Goal: Task Accomplishment & Management: Use online tool/utility

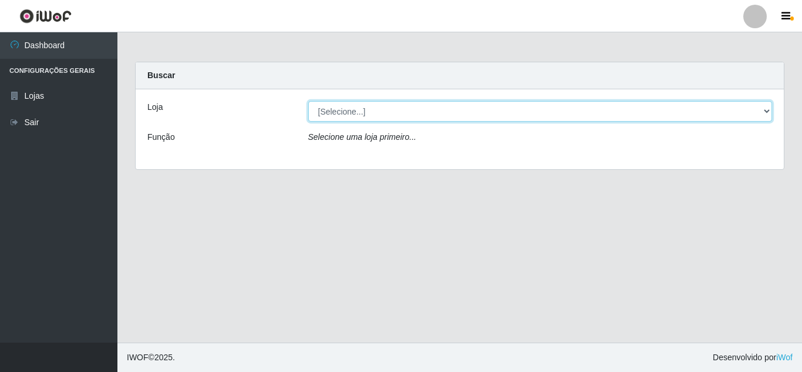
click at [431, 105] on select "[Selecione...] Queiroz Atacadão - [GEOGRAPHIC_DATA]" at bounding box center [540, 111] width 465 height 21
select select "225"
click at [308, 101] on select "[Selecione...] Queiroz Atacadão - [GEOGRAPHIC_DATA]" at bounding box center [540, 111] width 465 height 21
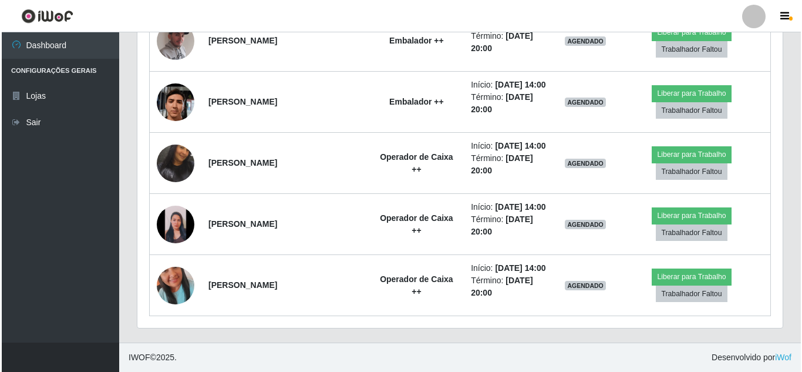
scroll to position [1315, 0]
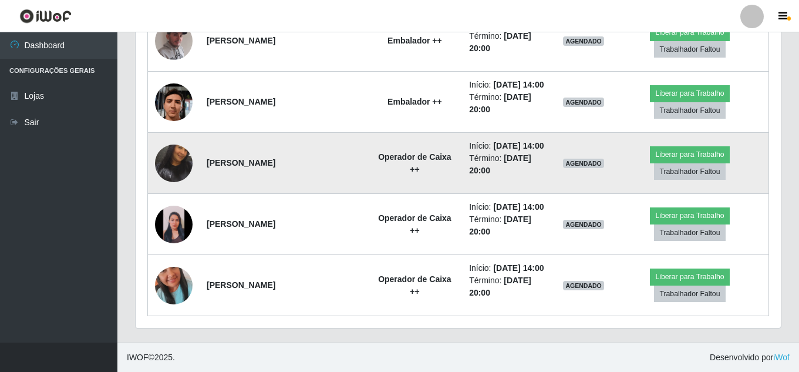
click at [170, 186] on img at bounding box center [174, 162] width 38 height 79
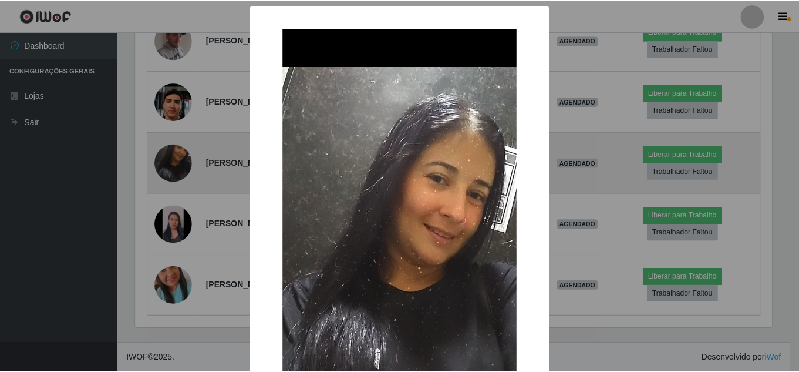
scroll to position [244, 640]
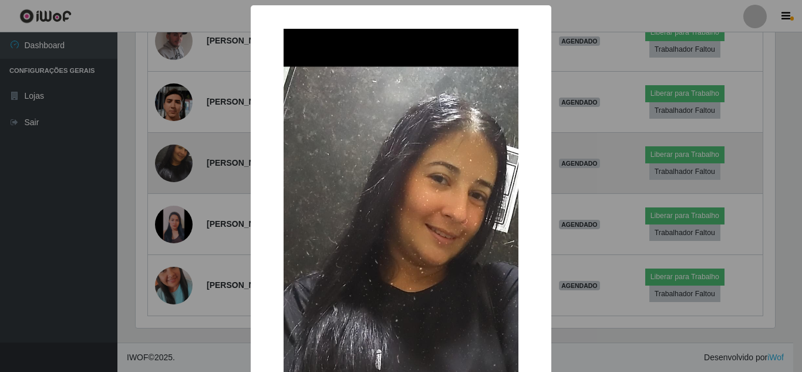
click at [170, 186] on div "× OK Cancel" at bounding box center [401, 186] width 802 height 372
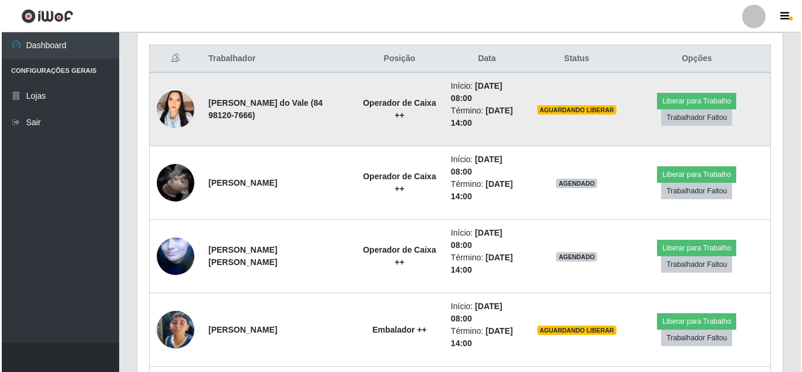
scroll to position [434, 0]
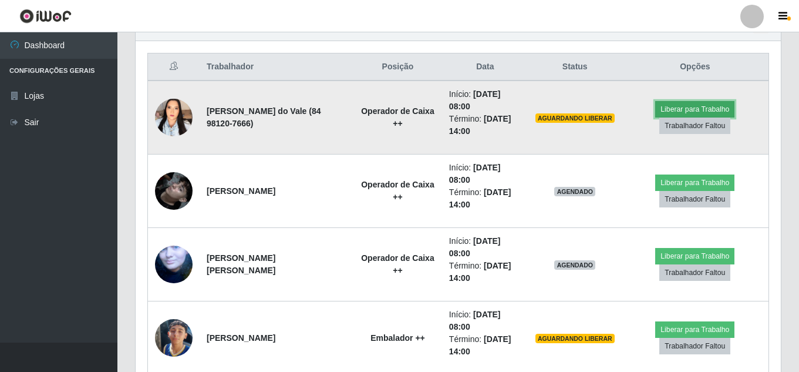
click at [705, 105] on button "Liberar para Trabalho" at bounding box center [694, 109] width 79 height 16
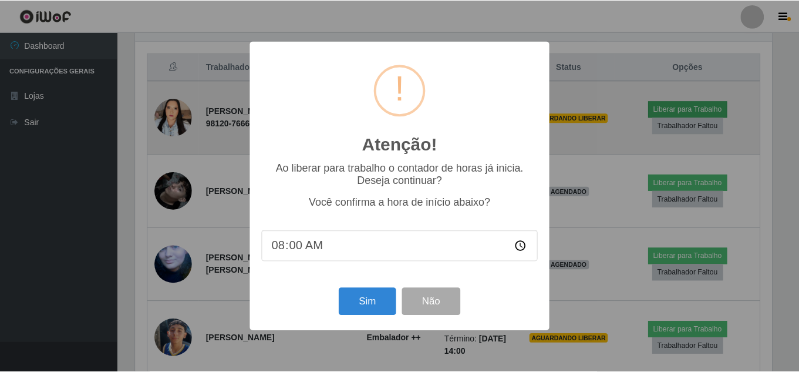
scroll to position [244, 640]
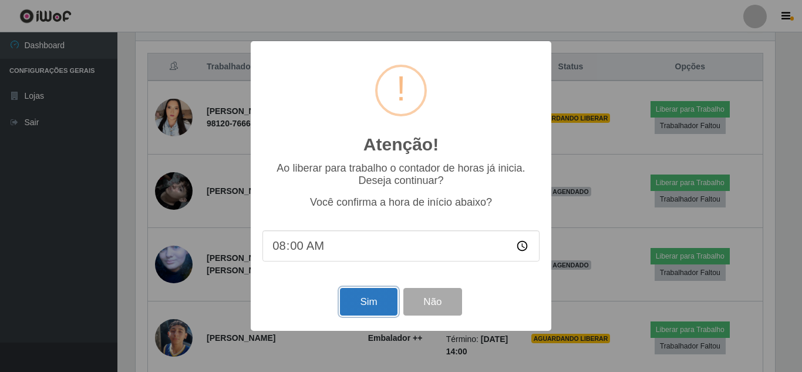
click at [365, 304] on button "Sim" at bounding box center [368, 302] width 57 height 28
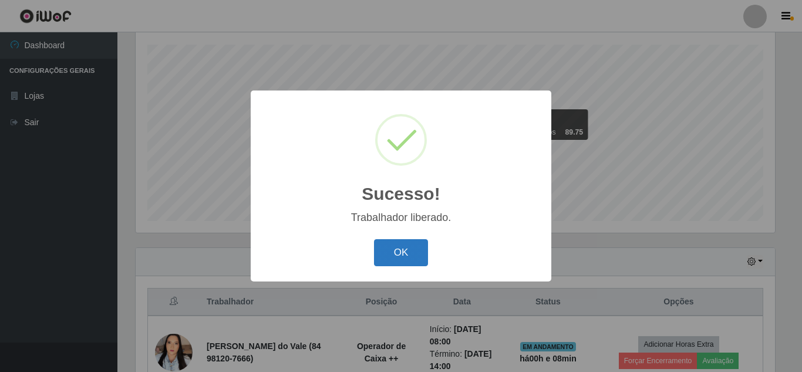
click at [407, 260] on button "OK" at bounding box center [401, 253] width 55 height 28
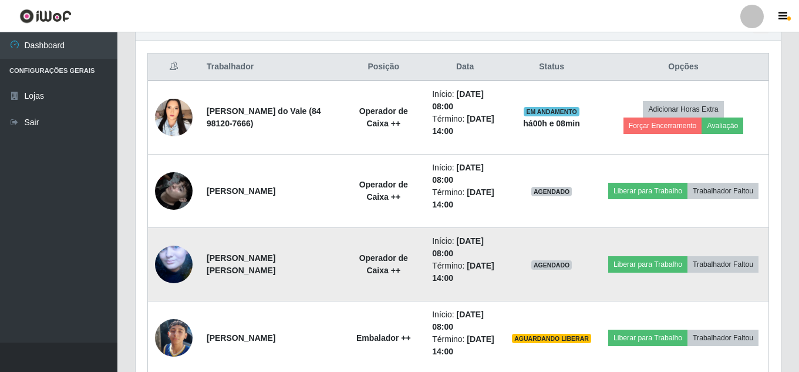
scroll to position [493, 0]
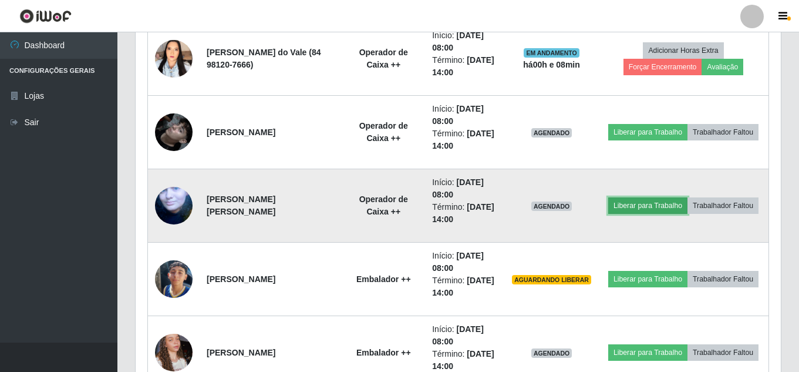
click at [686, 199] on button "Liberar para Trabalho" at bounding box center [647, 205] width 79 height 16
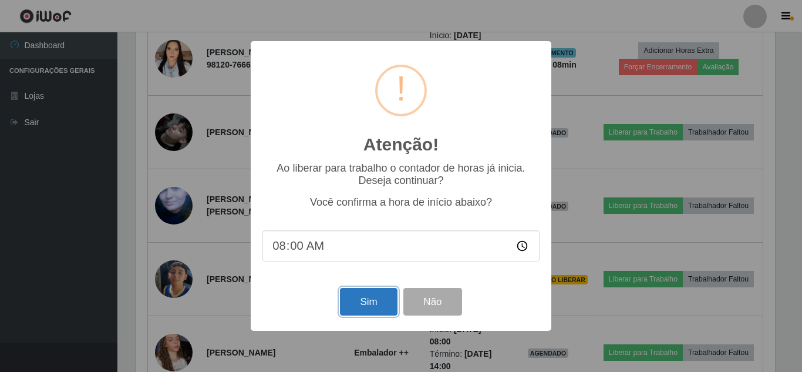
click at [365, 304] on button "Sim" at bounding box center [368, 302] width 57 height 28
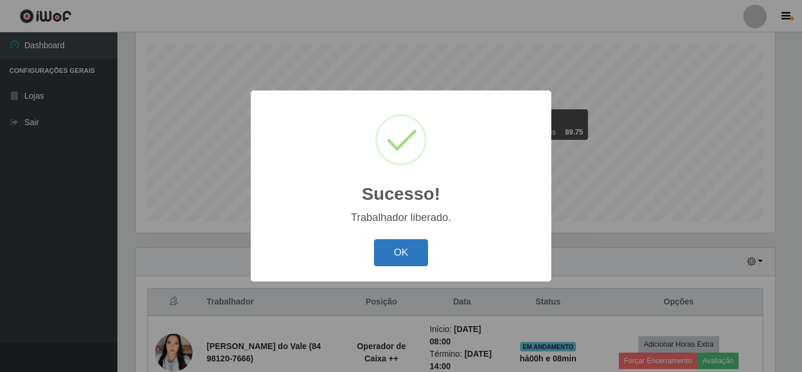
click at [406, 249] on button "OK" at bounding box center [401, 253] width 55 height 28
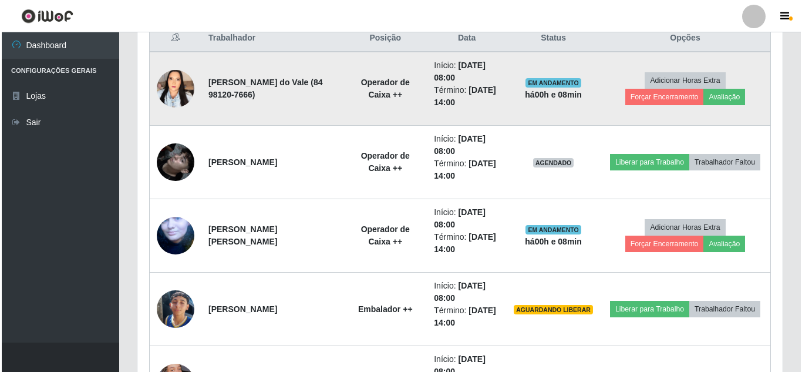
scroll to position [493, 0]
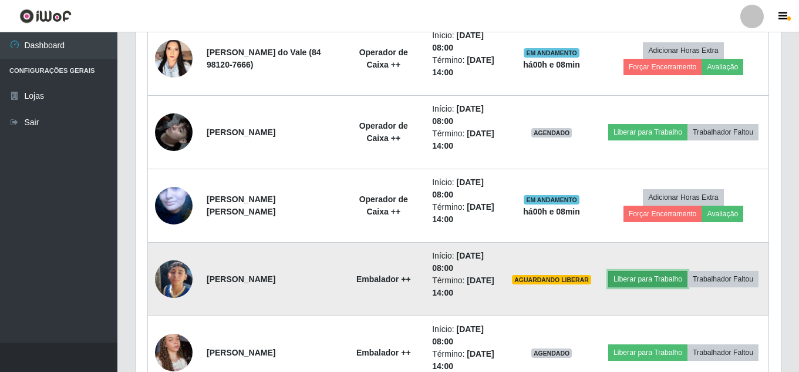
click at [688, 271] on button "Liberar para Trabalho" at bounding box center [647, 279] width 79 height 16
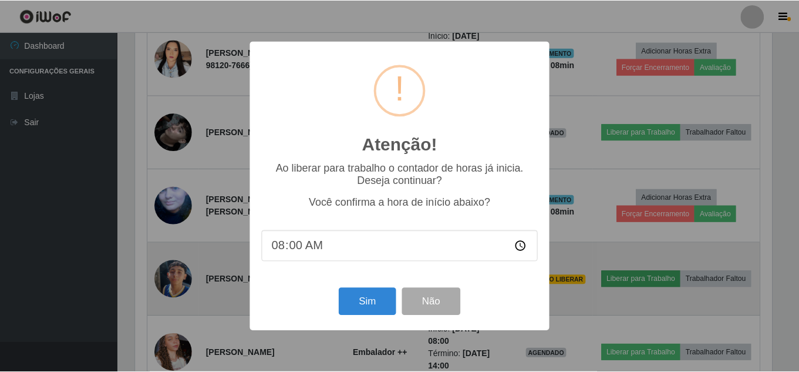
scroll to position [244, 640]
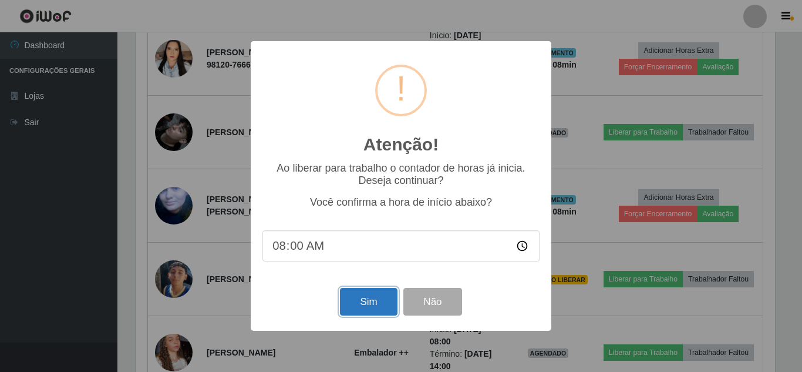
click at [364, 300] on button "Sim" at bounding box center [368, 302] width 57 height 28
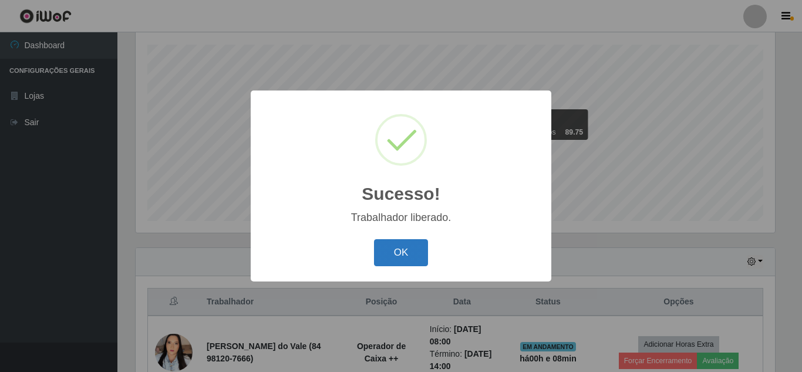
click at [411, 258] on button "OK" at bounding box center [401, 253] width 55 height 28
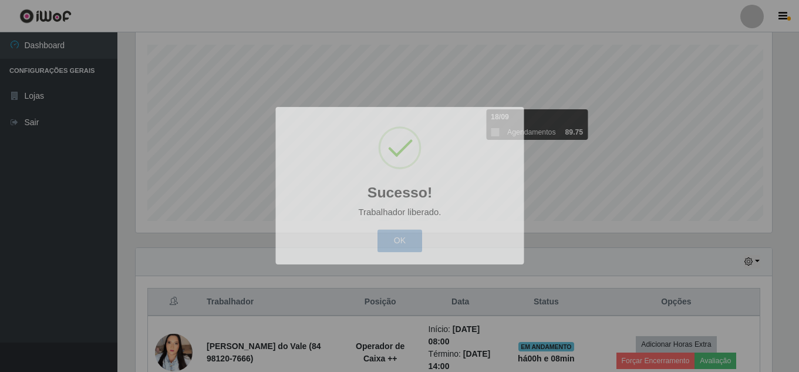
scroll to position [0, 0]
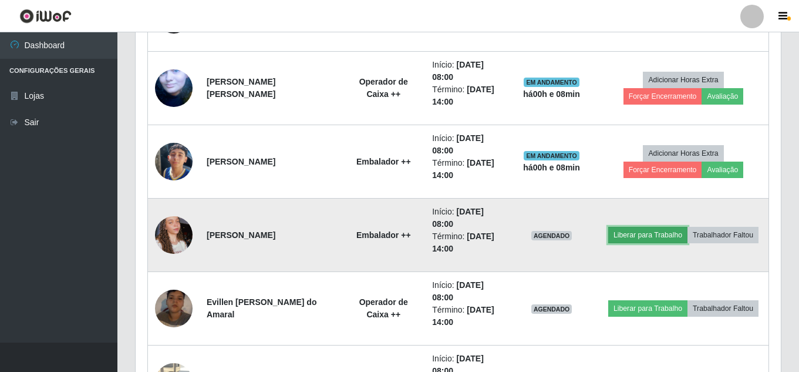
click at [675, 227] on button "Liberar para Trabalho" at bounding box center [647, 235] width 79 height 16
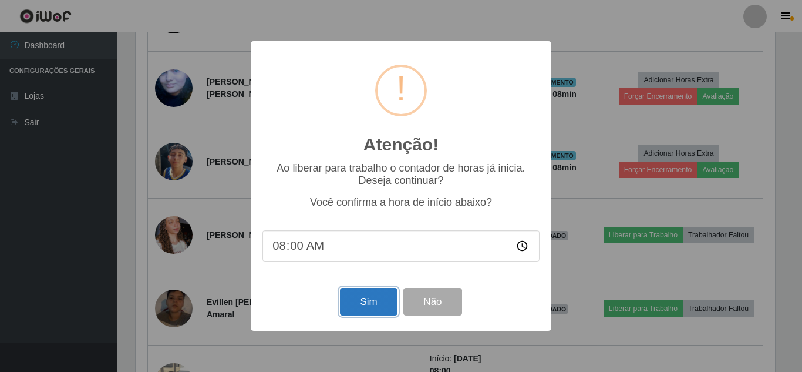
click at [369, 308] on button "Sim" at bounding box center [368, 302] width 57 height 28
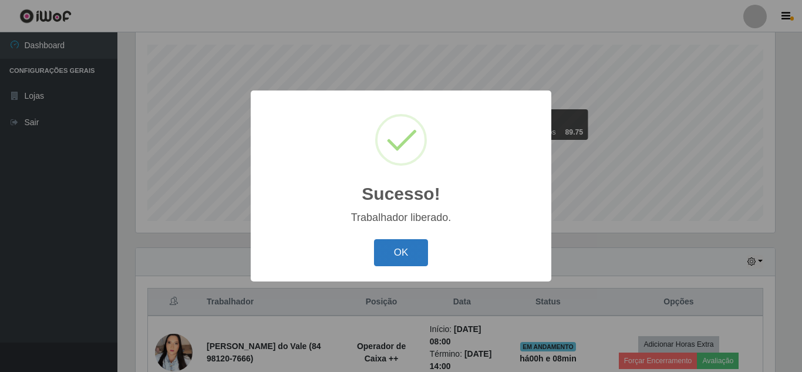
click at [402, 258] on button "OK" at bounding box center [401, 253] width 55 height 28
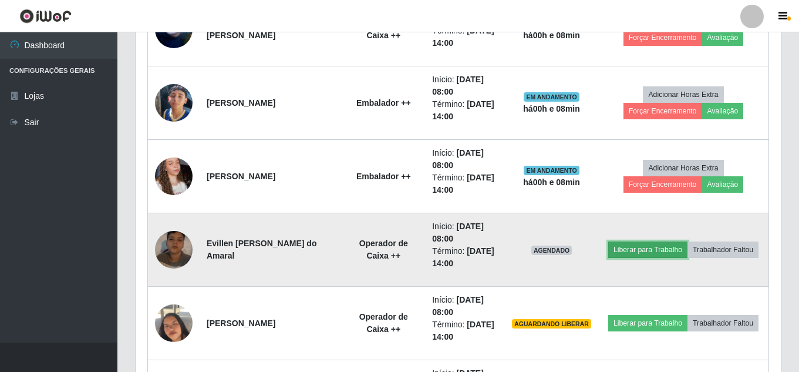
click at [676, 241] on button "Liberar para Trabalho" at bounding box center [647, 249] width 79 height 16
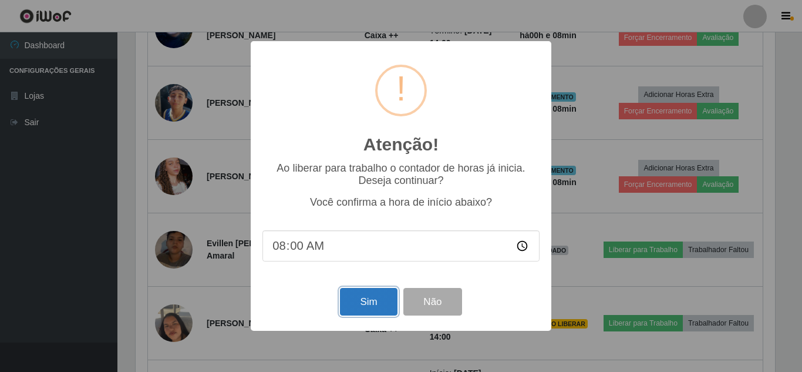
click at [366, 295] on button "Sim" at bounding box center [368, 302] width 57 height 28
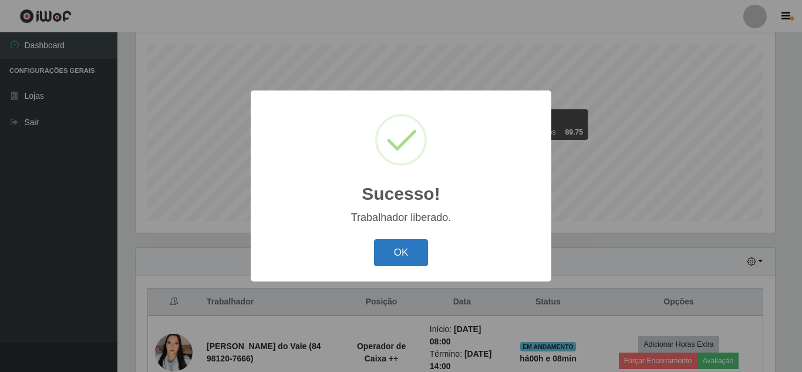
click at [393, 260] on button "OK" at bounding box center [401, 253] width 55 height 28
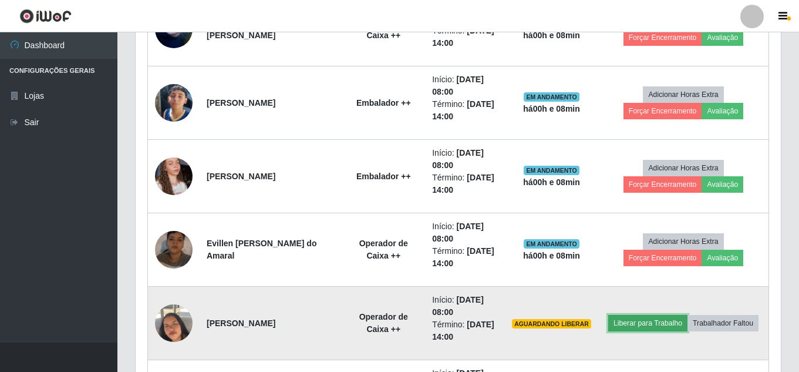
click at [688, 317] on button "Liberar para Trabalho" at bounding box center [647, 323] width 79 height 16
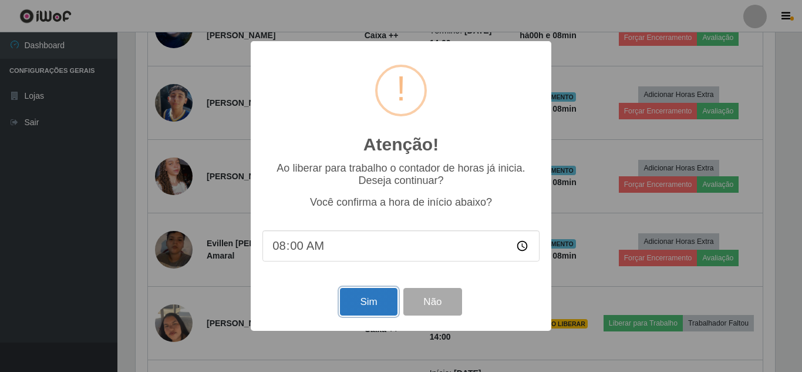
click at [376, 305] on button "Sim" at bounding box center [368, 302] width 57 height 28
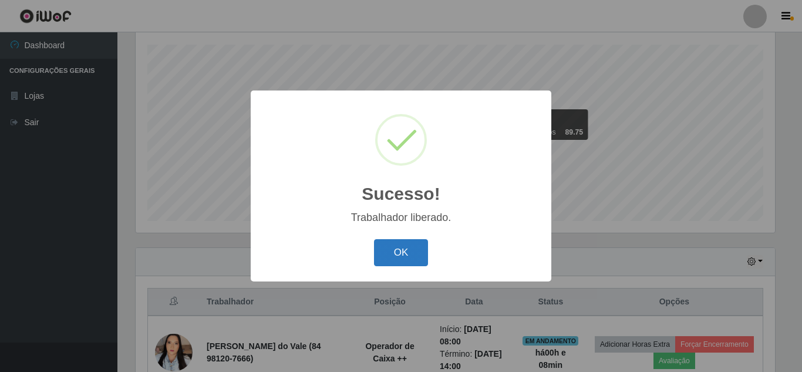
click at [405, 254] on button "OK" at bounding box center [401, 253] width 55 height 28
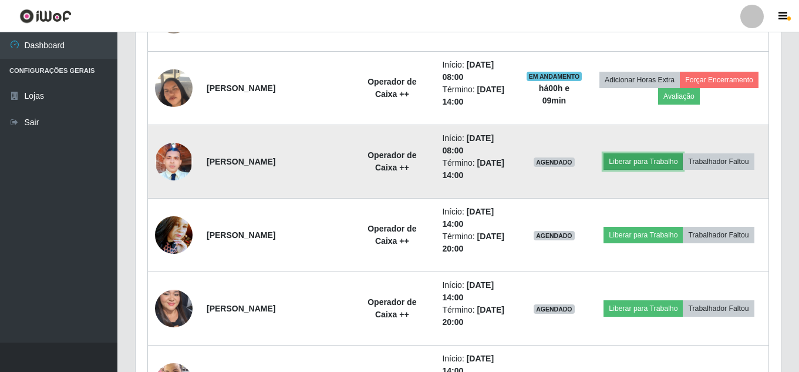
click at [677, 153] on button "Liberar para Trabalho" at bounding box center [643, 161] width 79 height 16
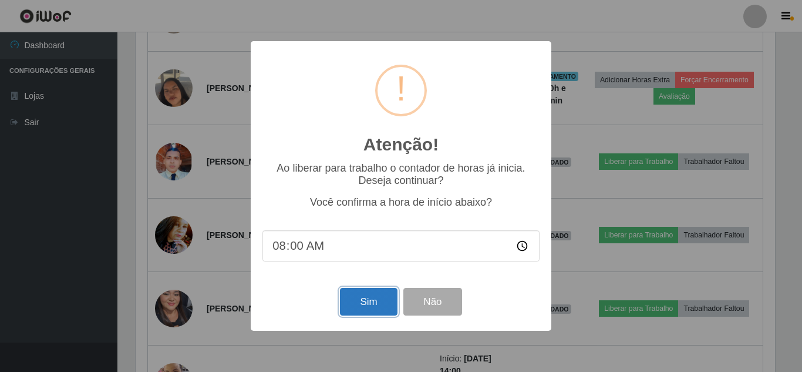
click at [357, 304] on button "Sim" at bounding box center [368, 302] width 57 height 28
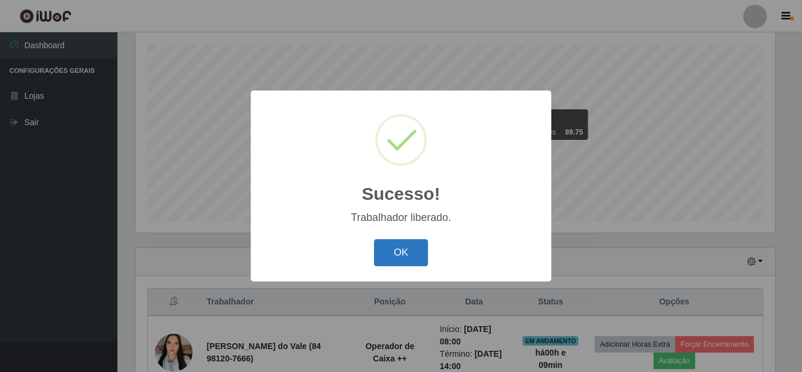
click at [409, 260] on button "OK" at bounding box center [401, 253] width 55 height 28
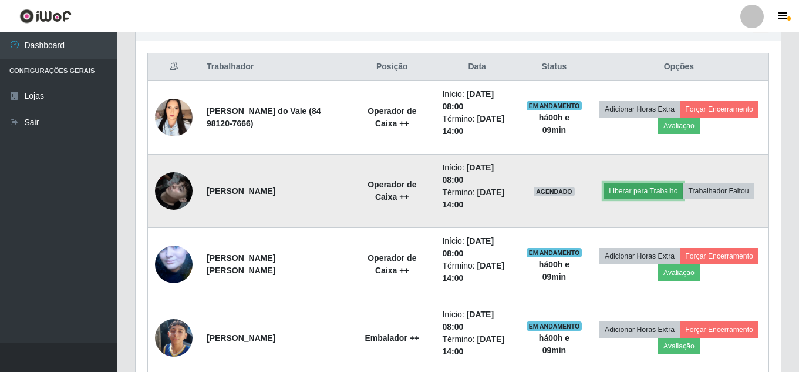
click at [677, 183] on button "Liberar para Trabalho" at bounding box center [643, 191] width 79 height 16
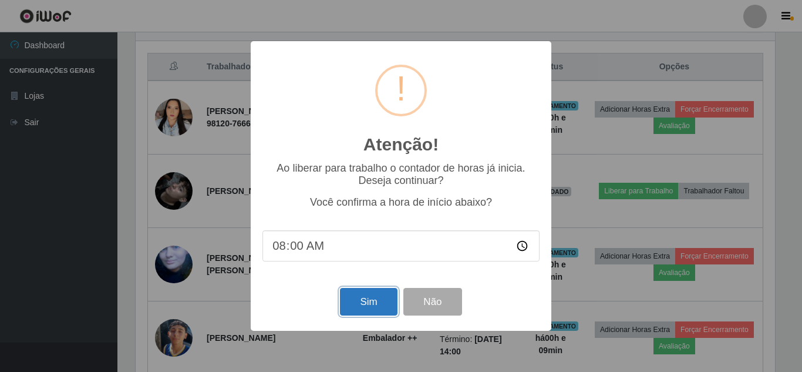
click at [365, 302] on button "Sim" at bounding box center [368, 302] width 57 height 28
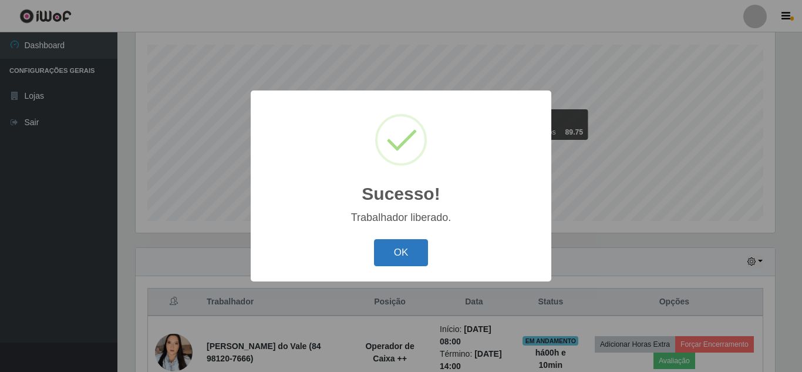
click at [401, 247] on button "OK" at bounding box center [401, 253] width 55 height 28
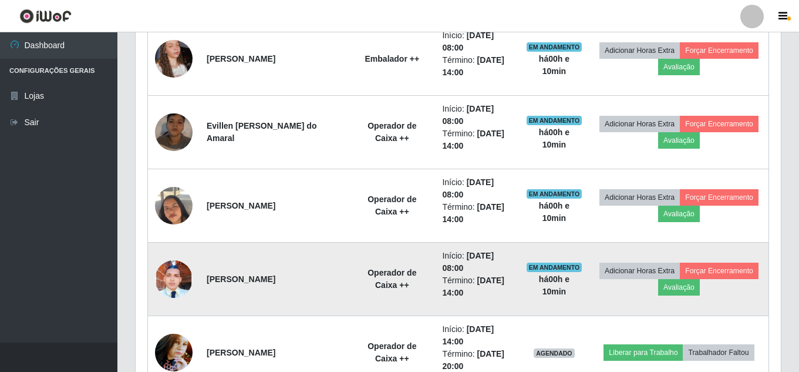
scroll to position [845, 0]
